Goal: Navigation & Orientation: Find specific page/section

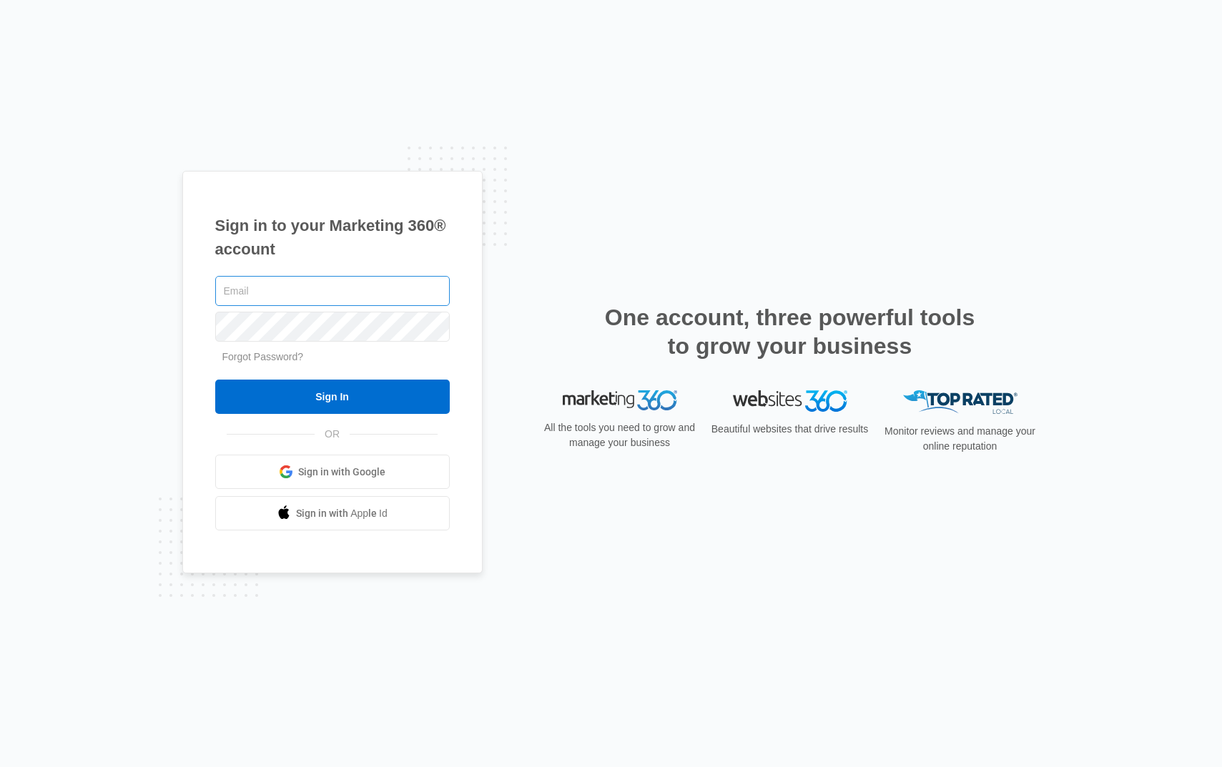
click at [371, 293] on input "text" at bounding box center [332, 291] width 235 height 30
type input "[PERSON_NAME][EMAIL_ADDRESS][PERSON_NAME][DOMAIN_NAME]"
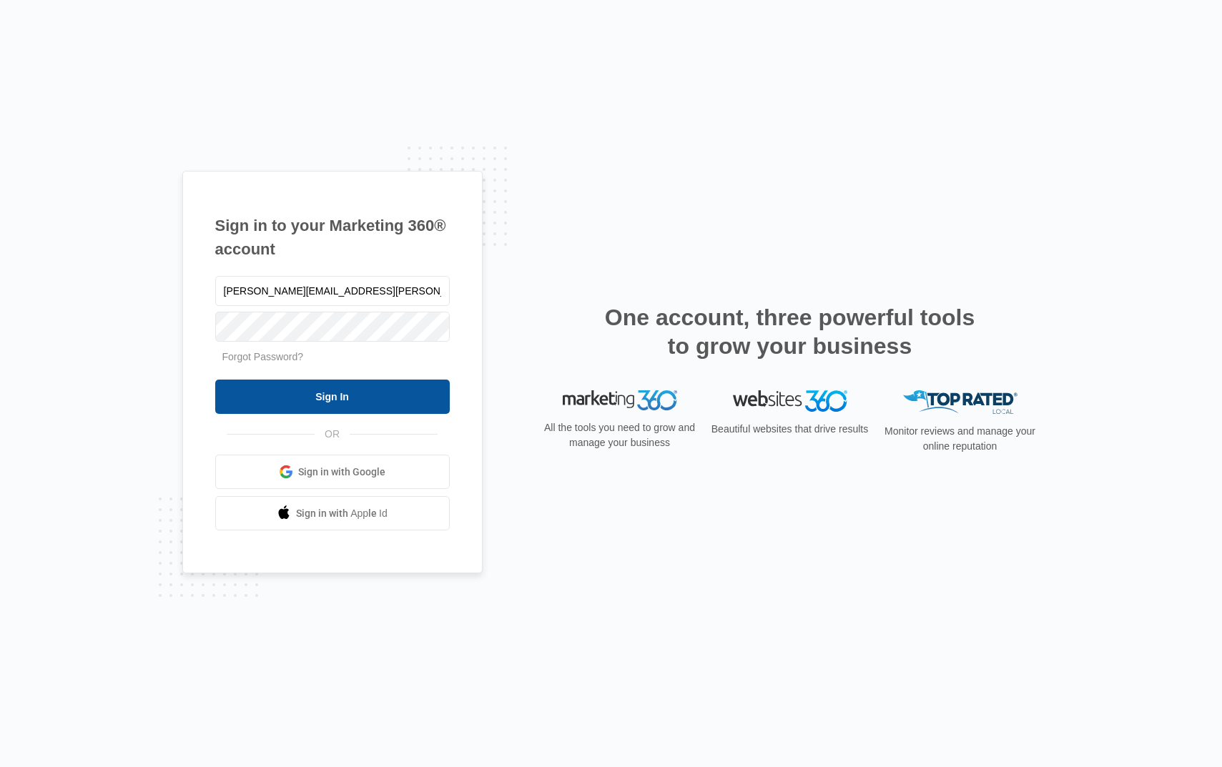
click at [327, 390] on input "Sign In" at bounding box center [332, 397] width 235 height 34
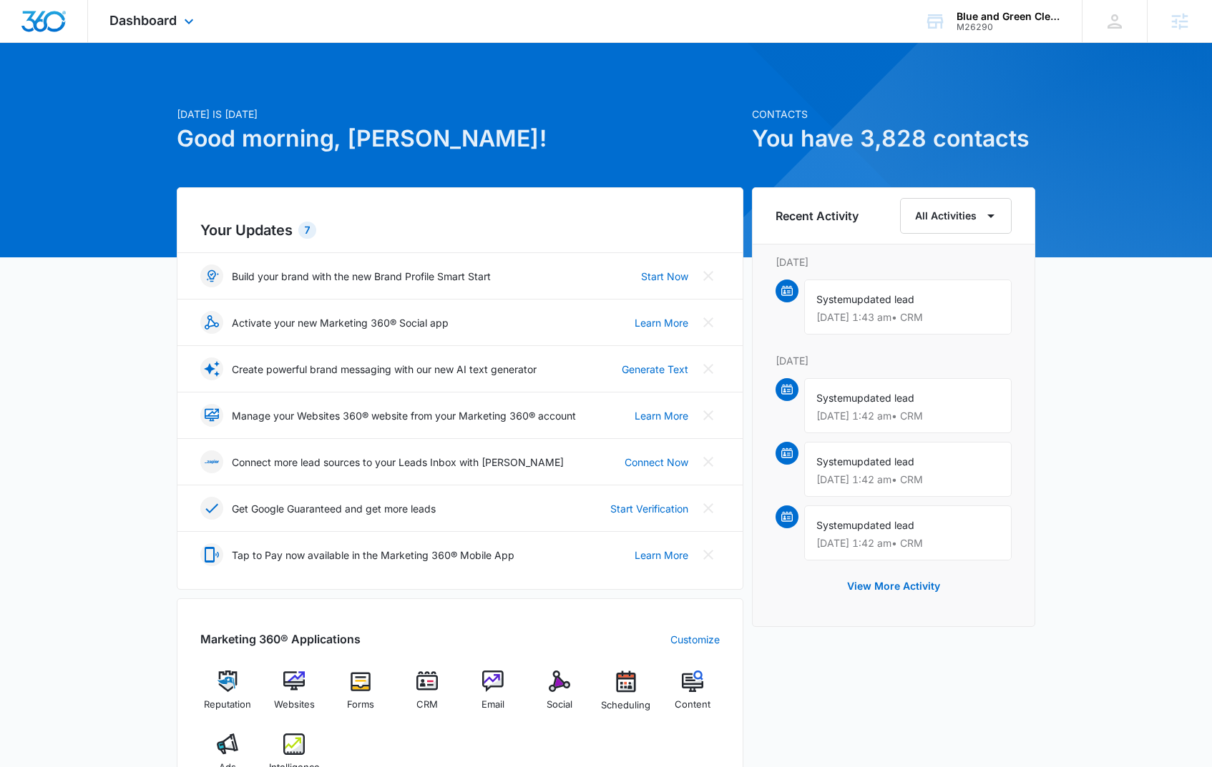
click at [179, 23] on div "Dashboard Apps Reputation Websites Forms CRM Email Social Scheduling Content Ad…" at bounding box center [153, 21] width 131 height 42
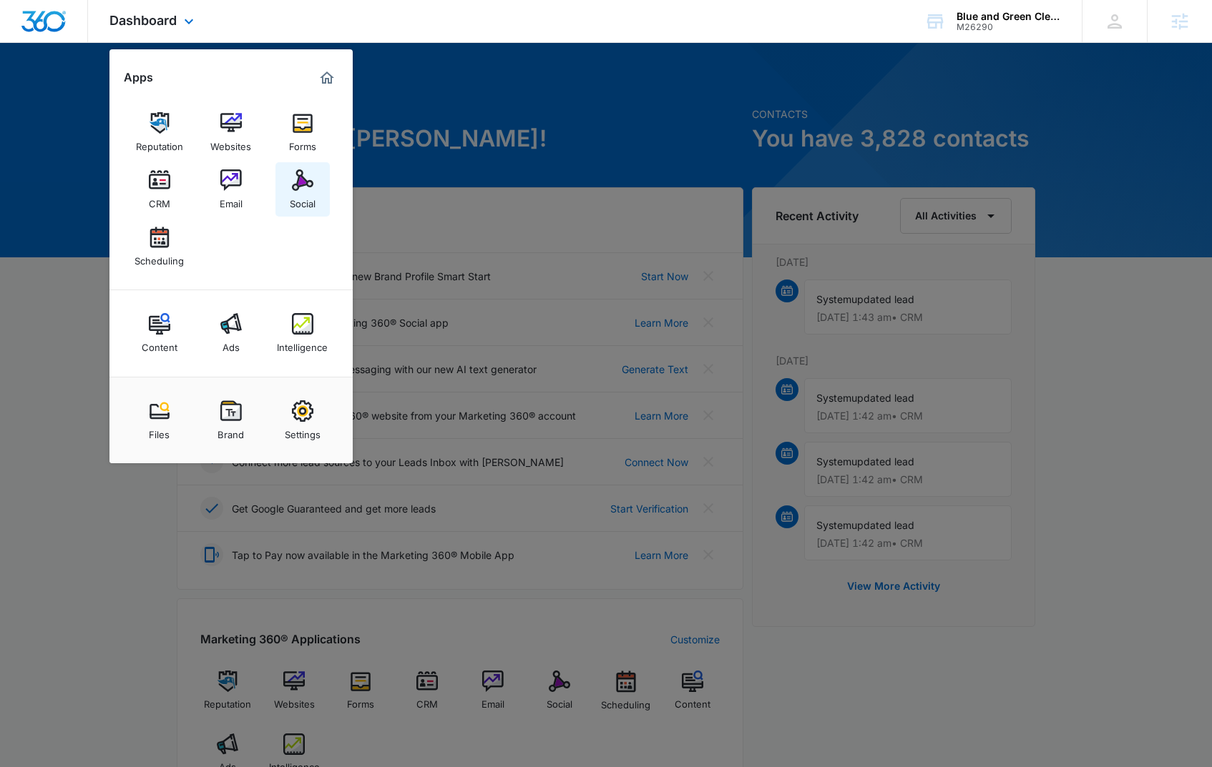
click at [302, 182] on img at bounding box center [302, 180] width 21 height 21
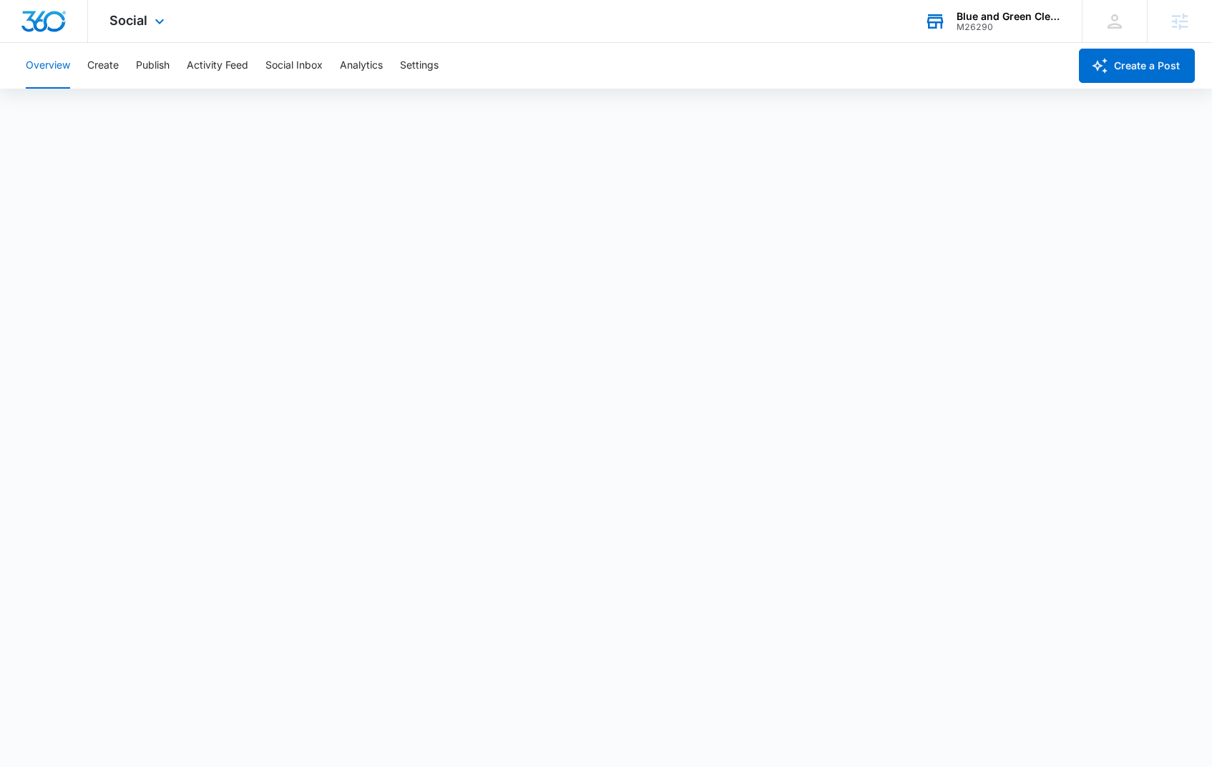
click at [1000, 19] on div "Blue and Green Cleaning Corp" at bounding box center [1008, 16] width 104 height 11
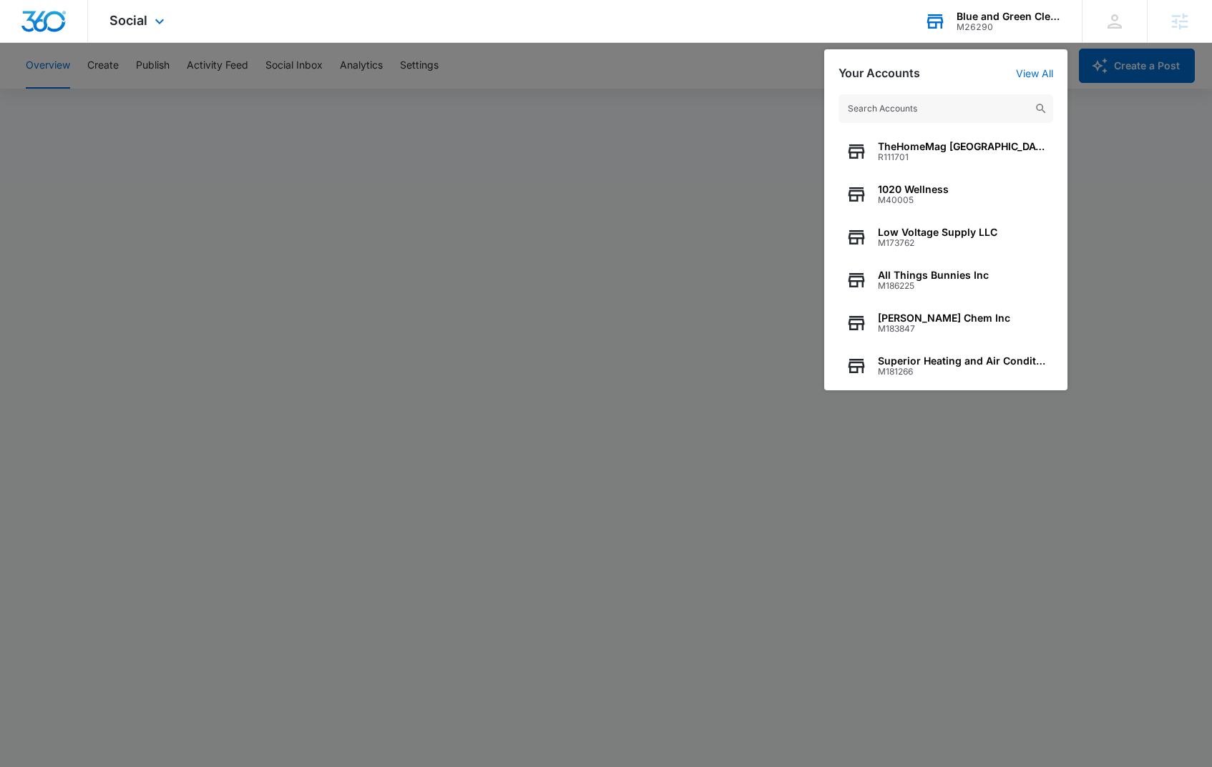
click at [886, 111] on input "text" at bounding box center [945, 108] width 215 height 29
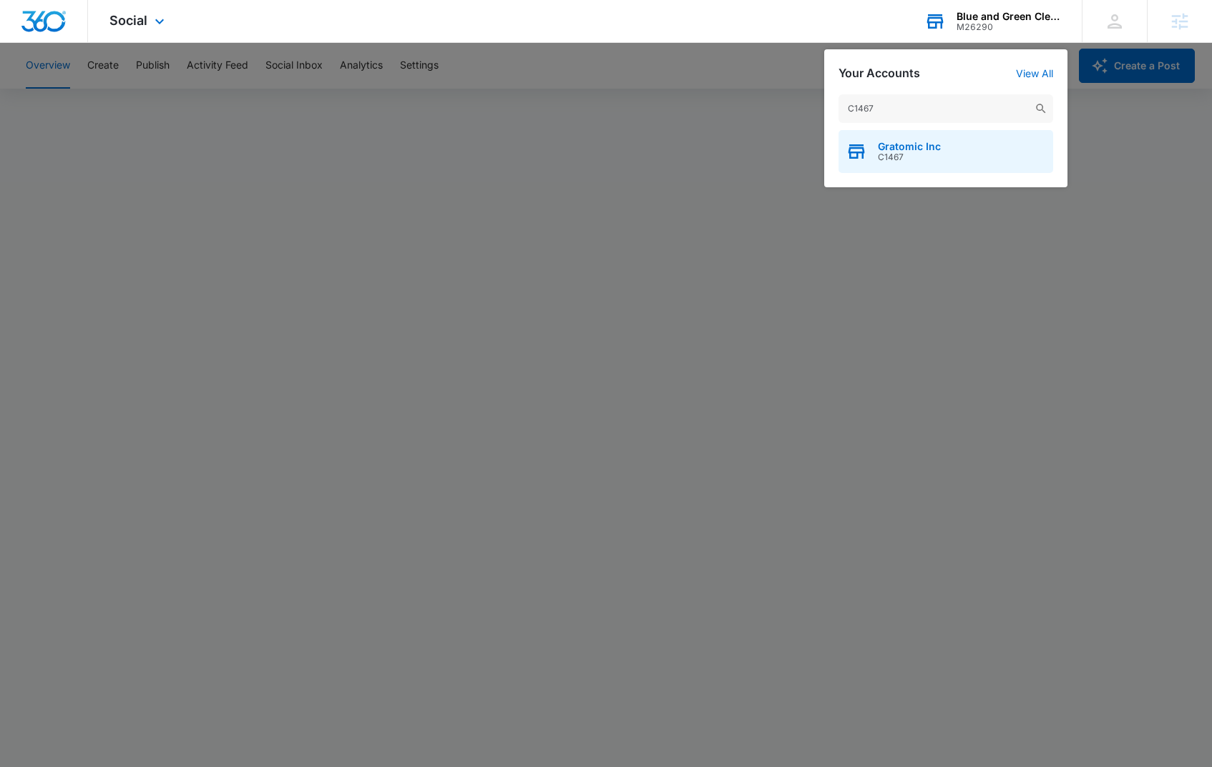
type input "C1467"
click at [913, 145] on span "Gratomic Inc" at bounding box center [909, 146] width 63 height 11
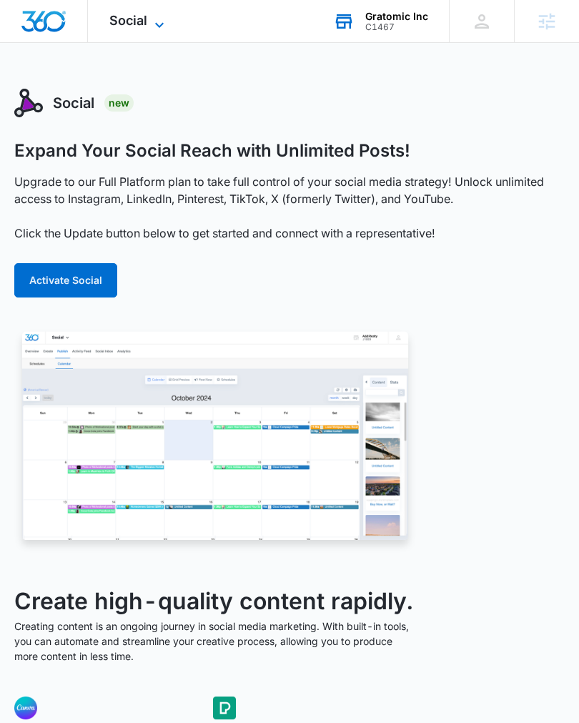
drag, startPoint x: 142, startPoint y: 19, endPoint x: 144, endPoint y: 26, distance: 7.5
click at [142, 20] on span "Social" at bounding box center [128, 20] width 38 height 15
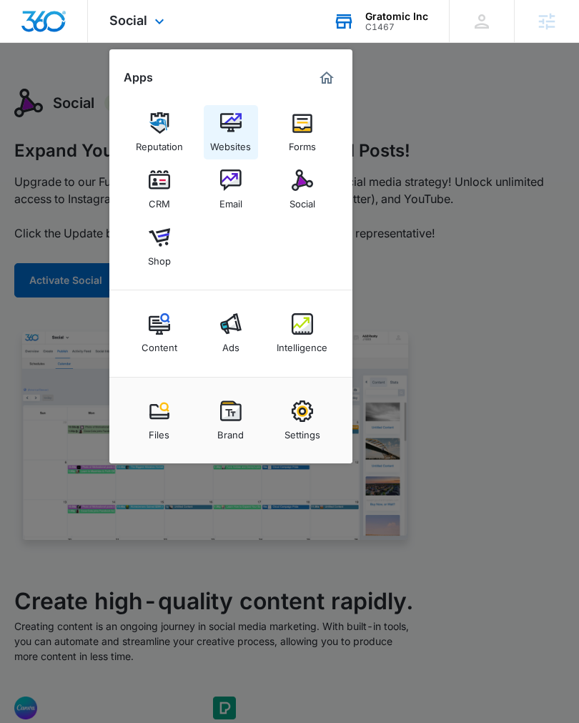
click at [218, 128] on link "Websites" at bounding box center [231, 132] width 54 height 54
